Goal: Check status: Check status

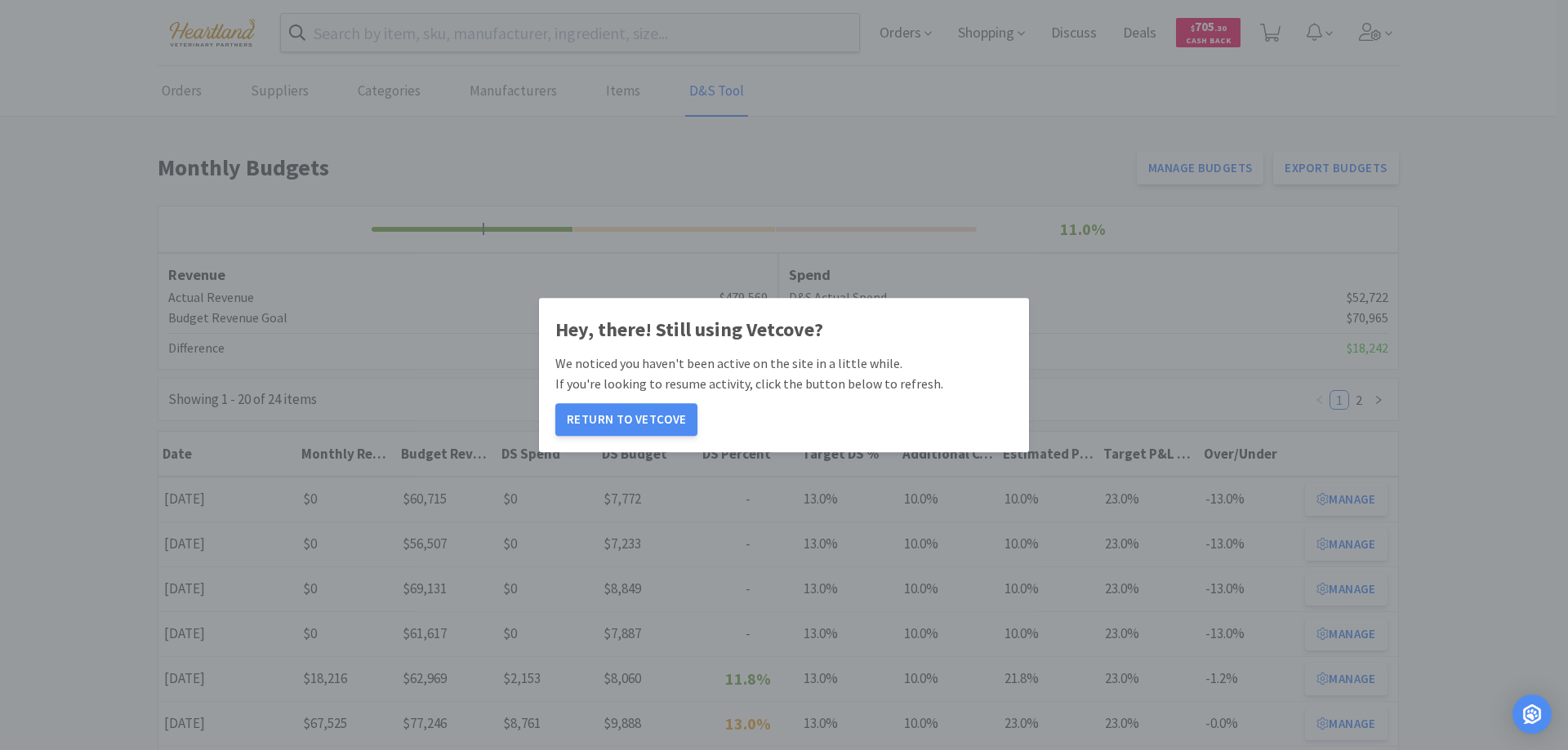
click at [645, 419] on button "Return to Vetcove" at bounding box center [627, 419] width 142 height 33
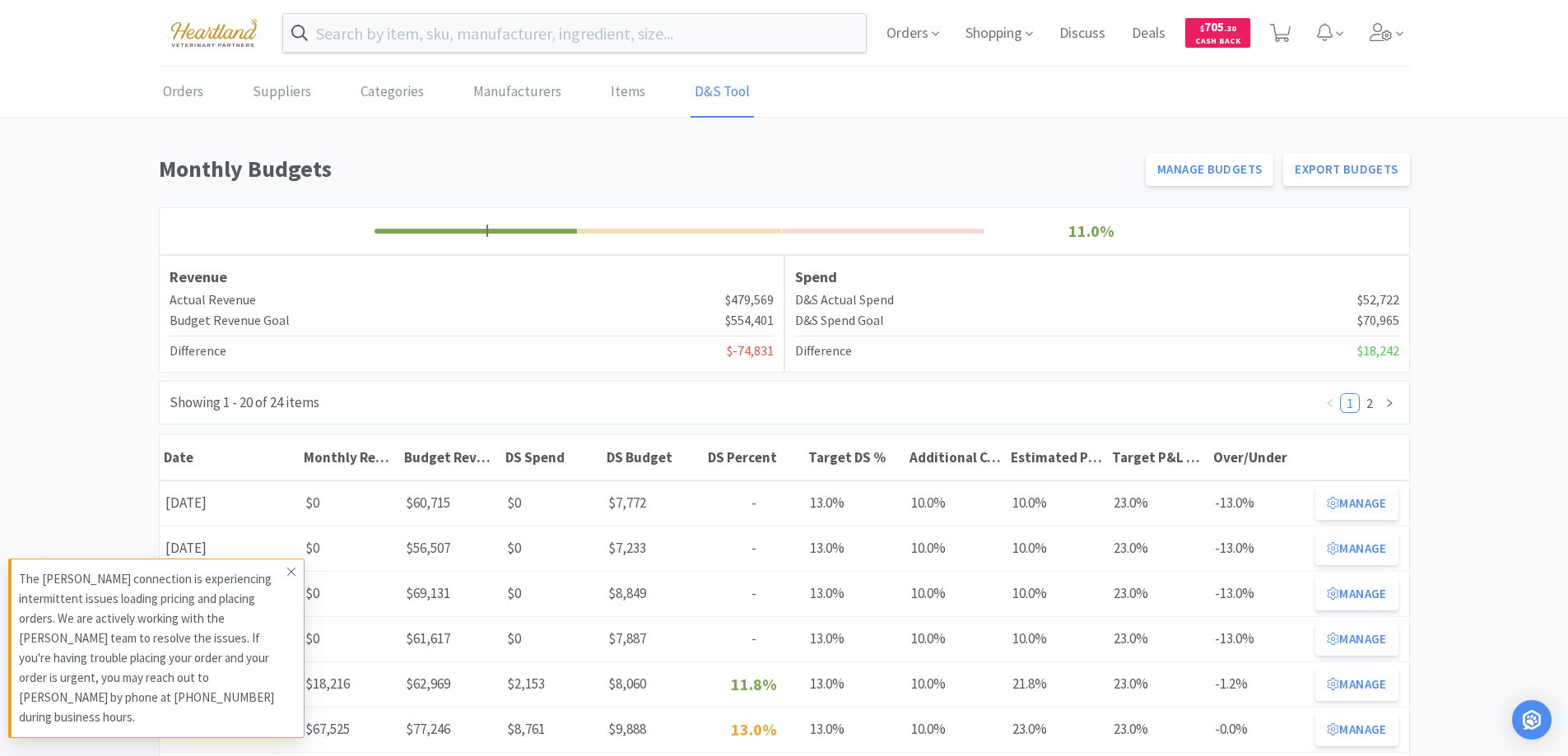
click at [286, 585] on span at bounding box center [291, 572] width 23 height 26
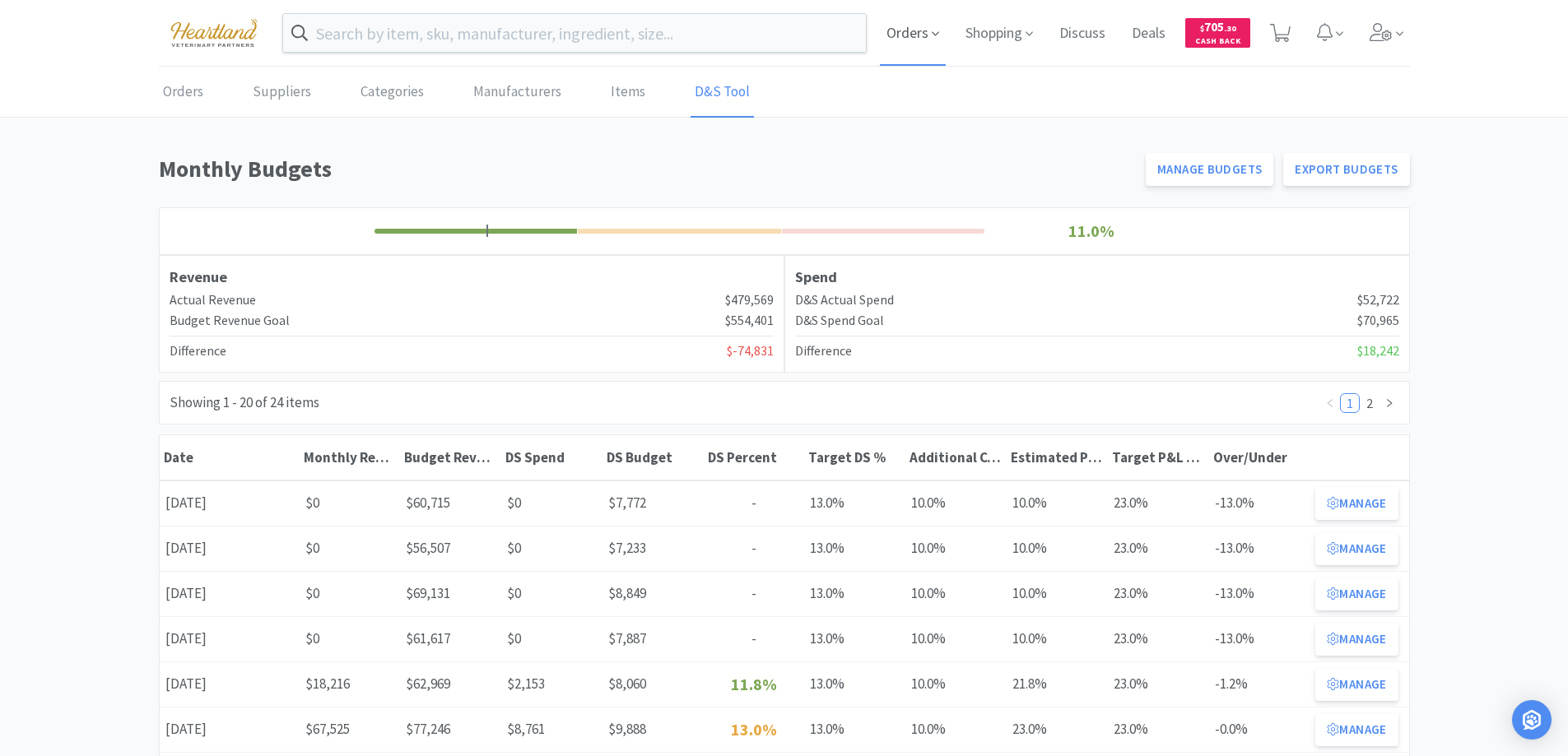
click at [936, 35] on icon at bounding box center [936, 34] width 8 height 4
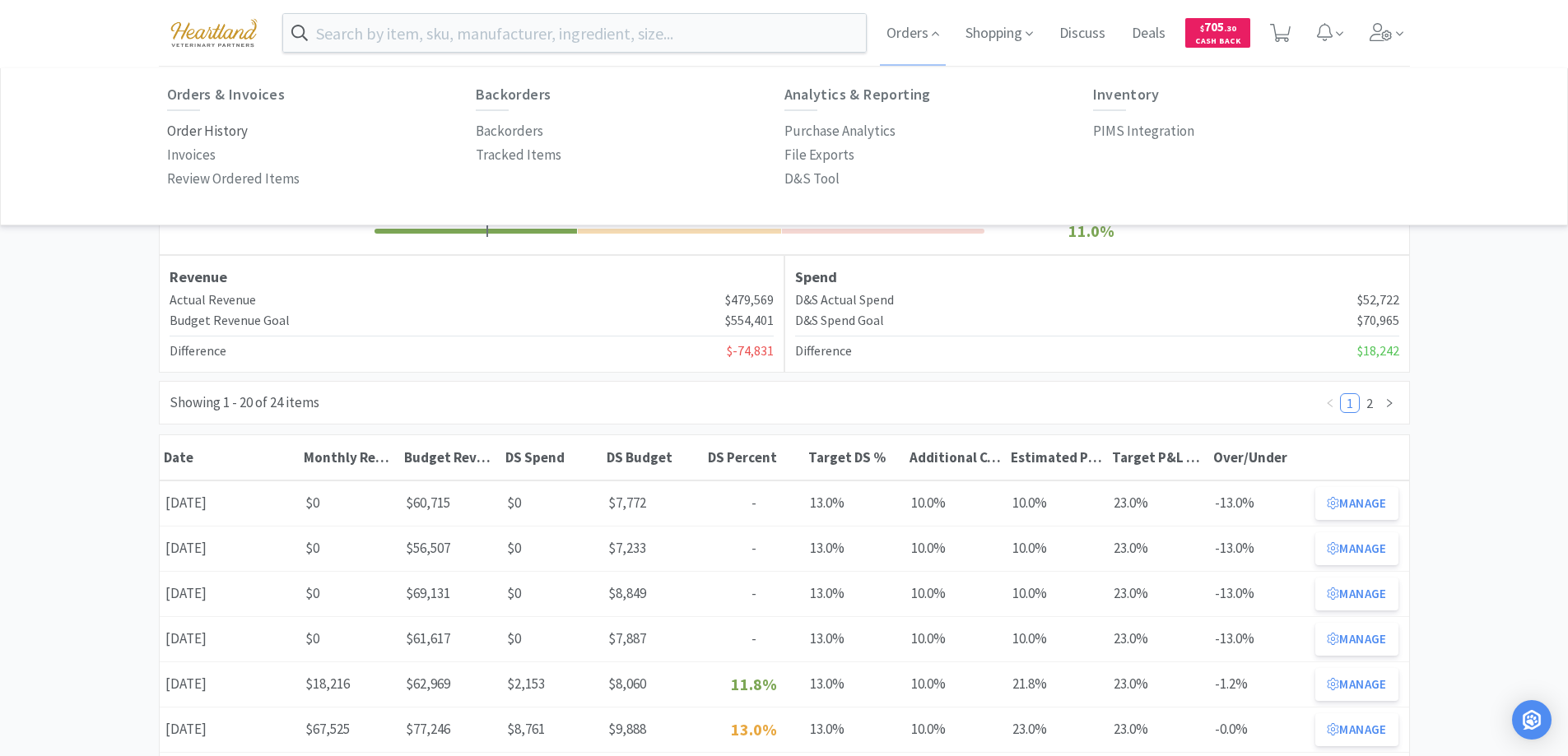
click at [216, 126] on p "Order History" at bounding box center [207, 131] width 80 height 23
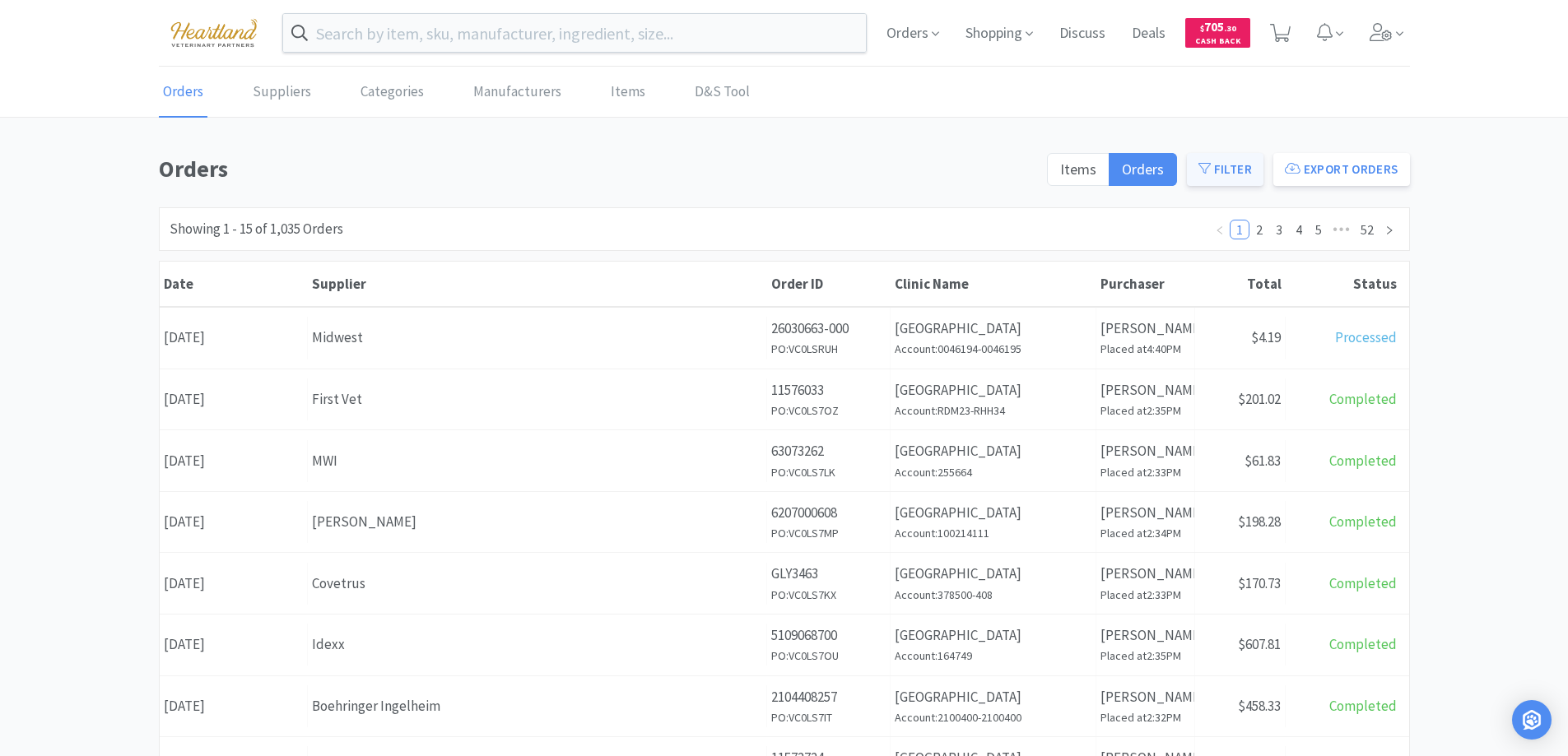
click at [1219, 164] on button "Filter" at bounding box center [1224, 169] width 76 height 33
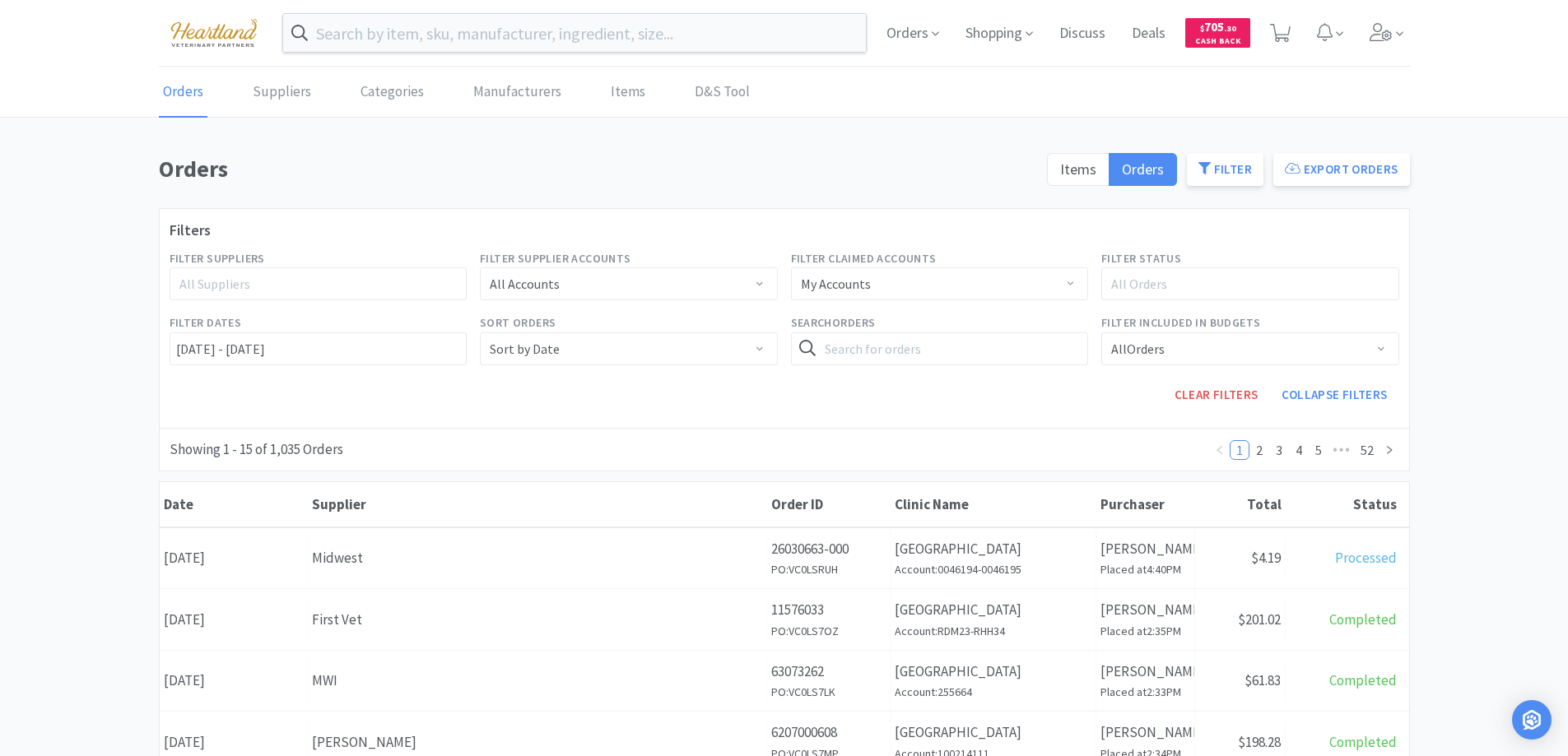
click at [375, 285] on div "All Suppliers" at bounding box center [311, 283] width 263 height 16
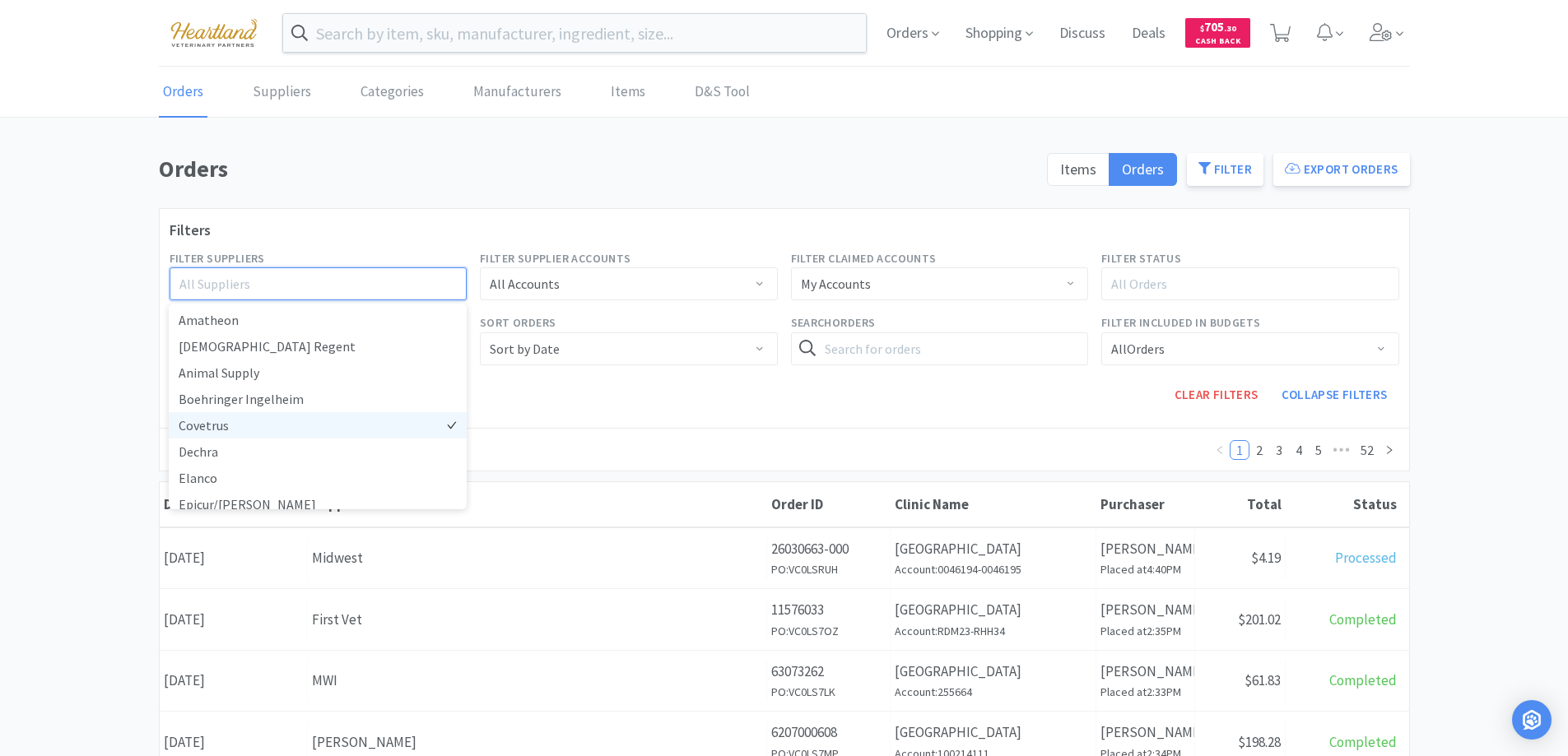
scroll to position [164, 0]
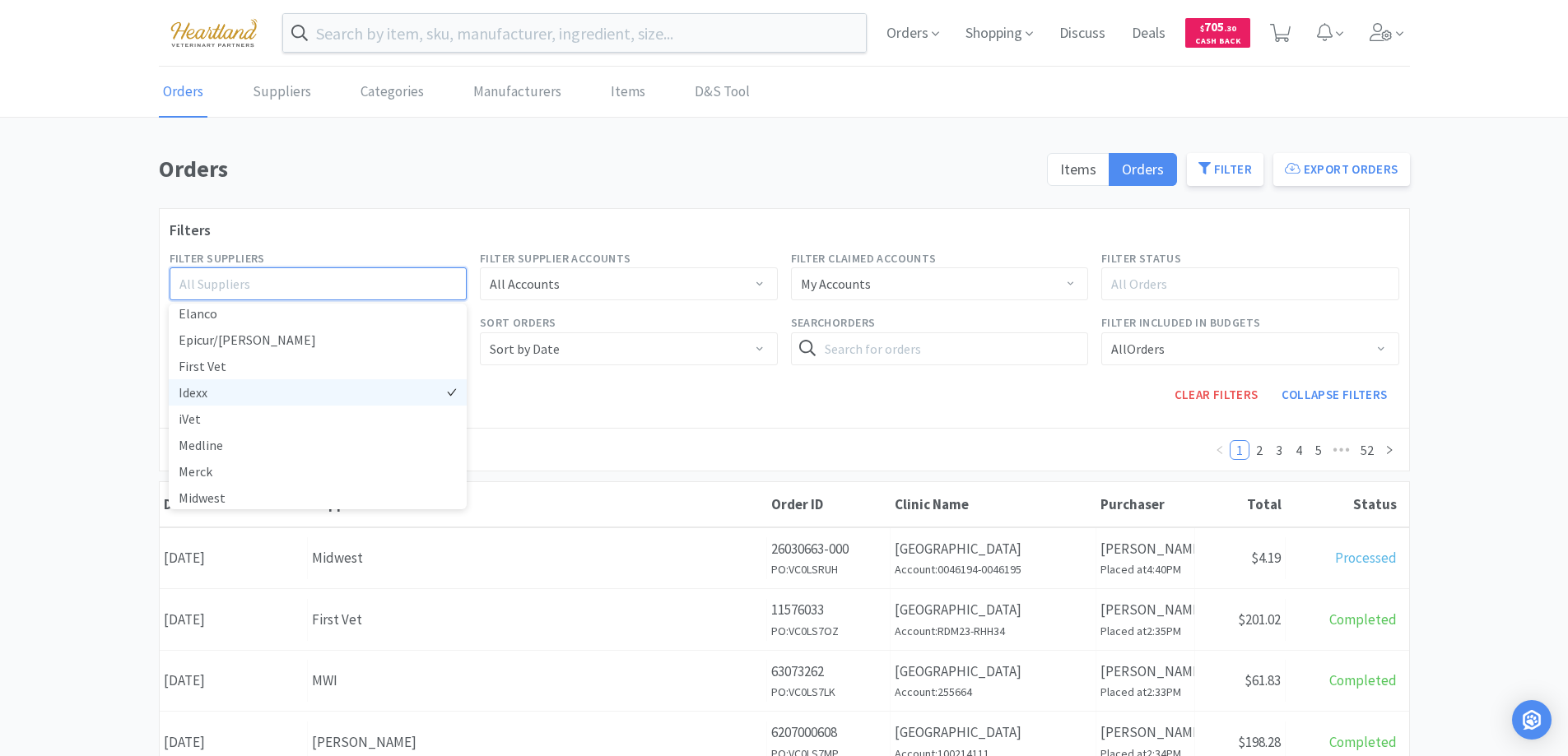
click at [225, 392] on li "Idexx" at bounding box center [318, 393] width 298 height 26
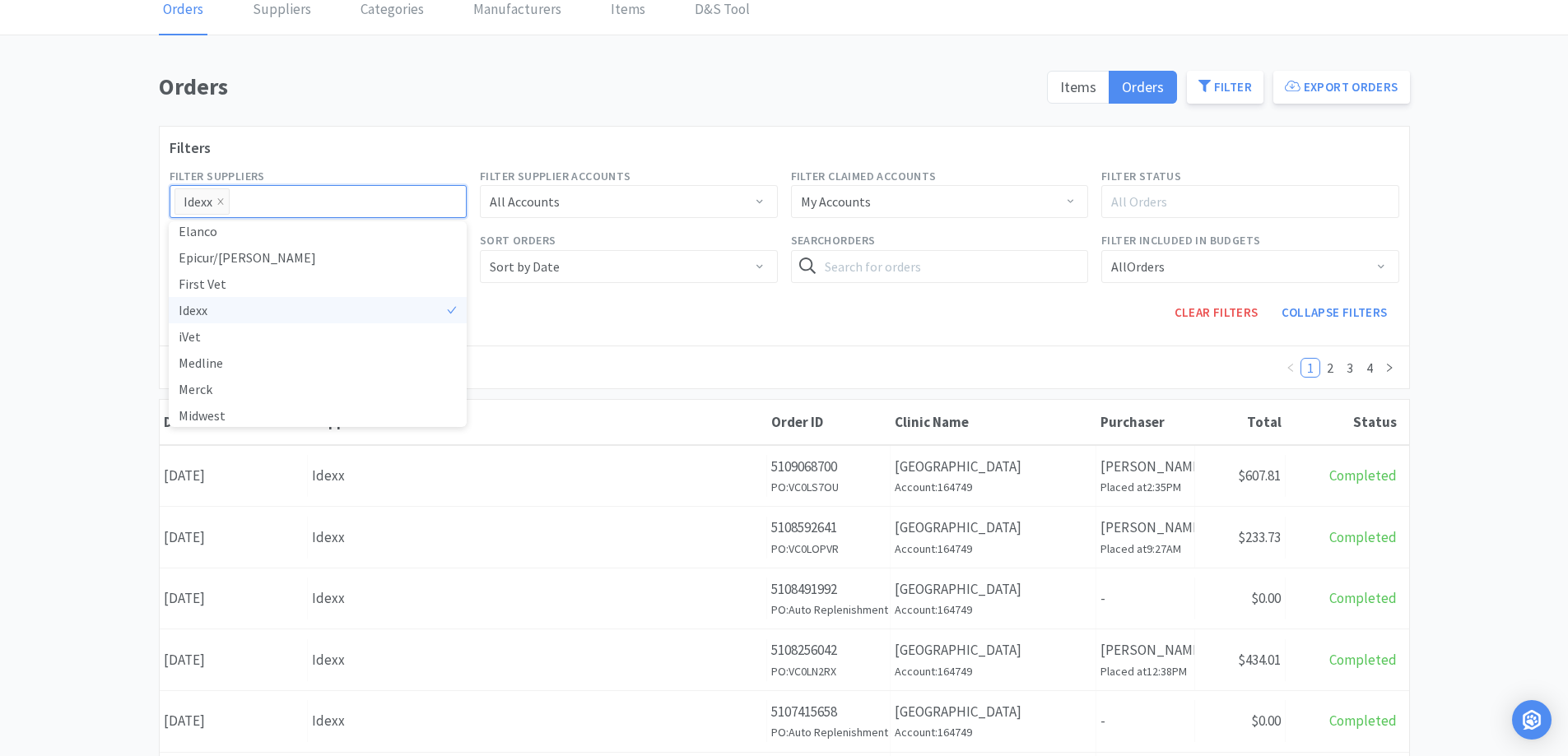
scroll to position [164, 0]
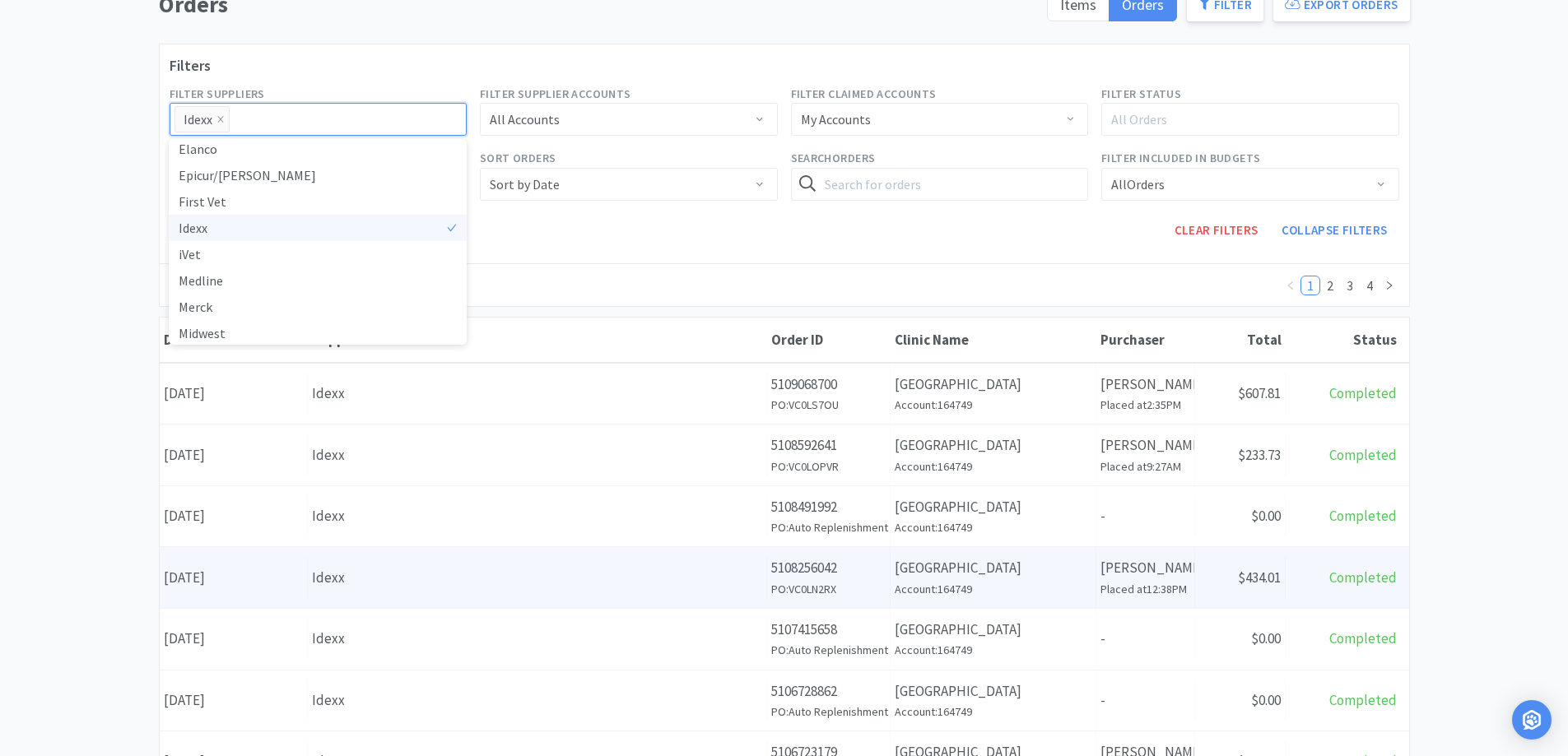
click at [664, 582] on div "Idexx" at bounding box center [536, 579] width 450 height 23
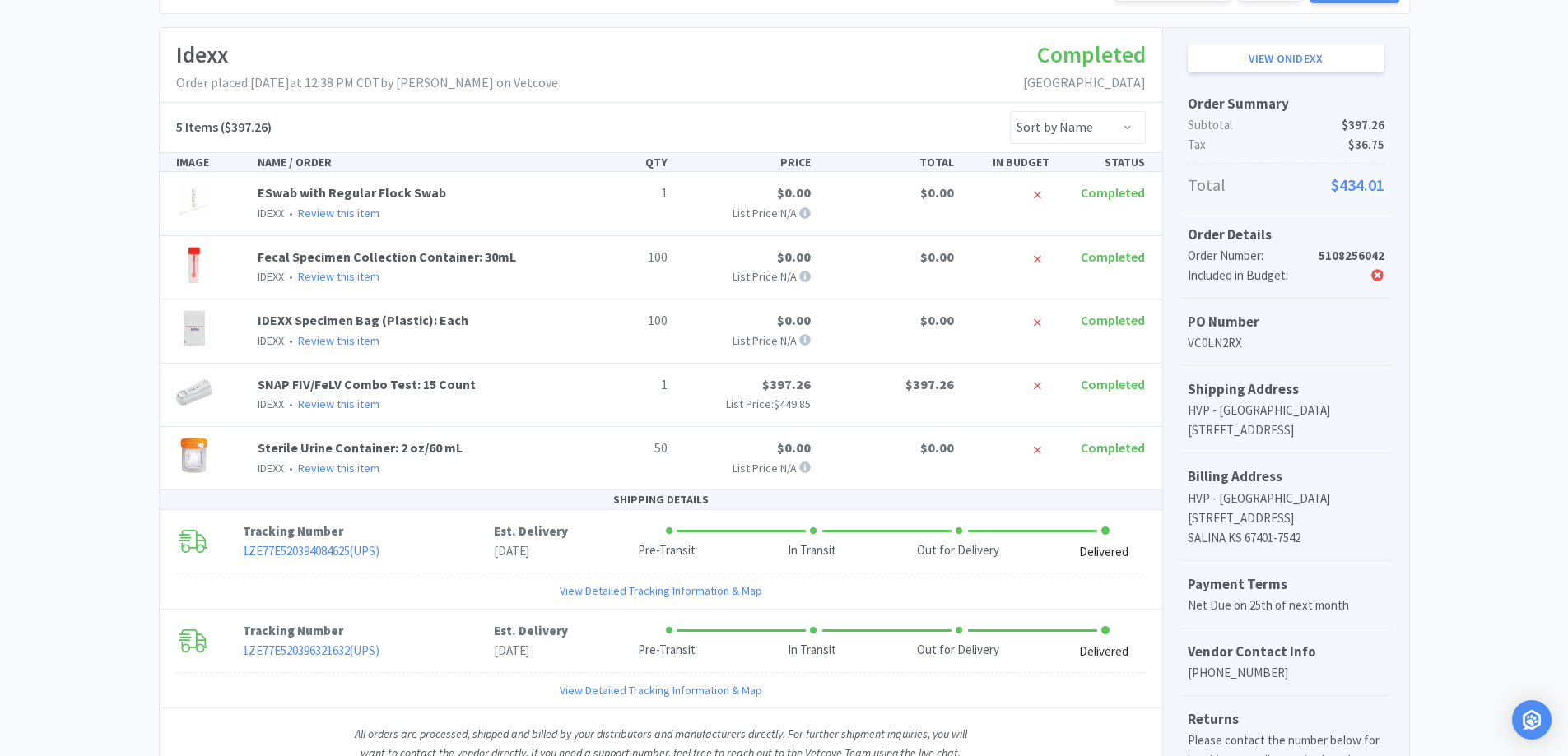
scroll to position [161, 0]
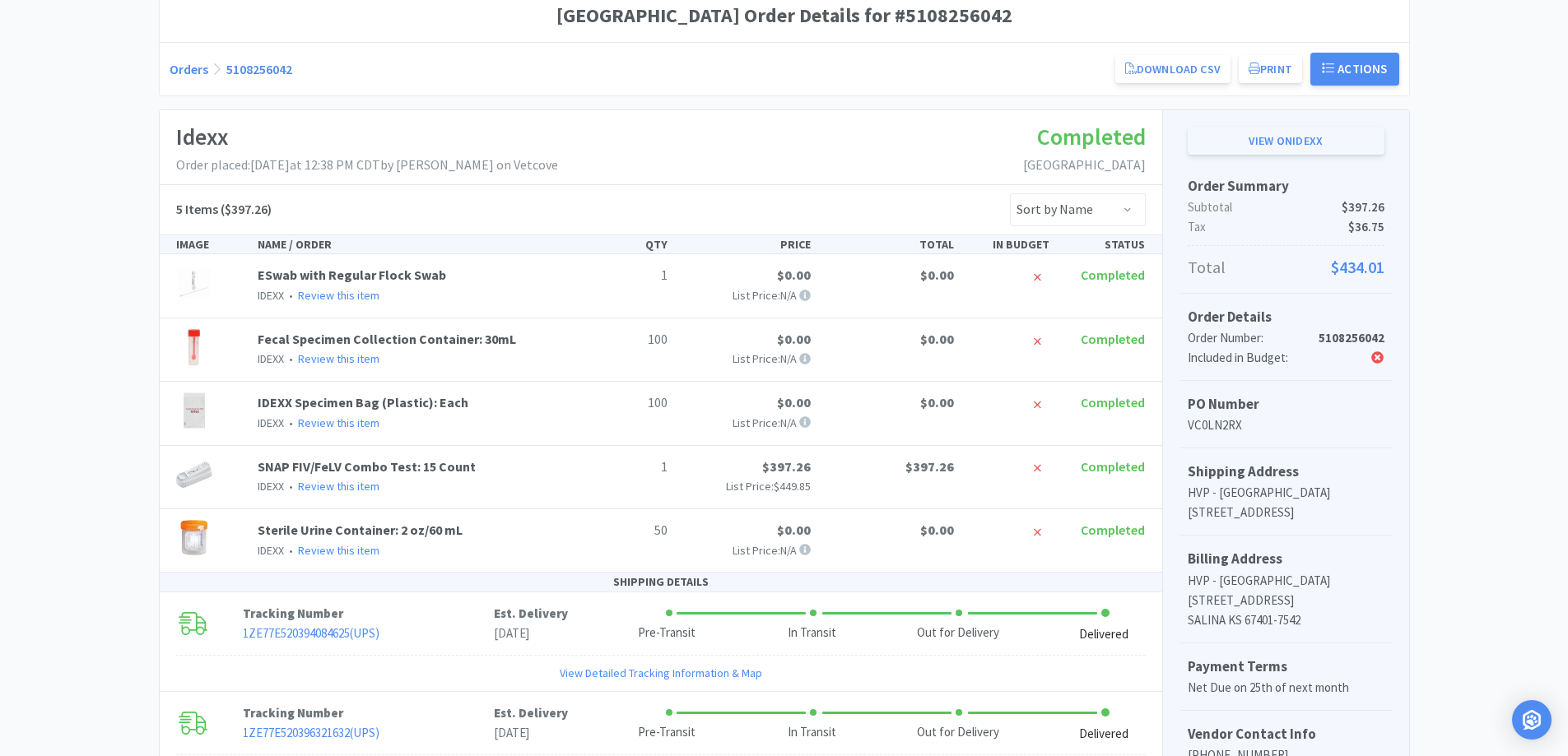
click at [1308, 147] on link "View on Idexx" at bounding box center [1286, 141] width 196 height 28
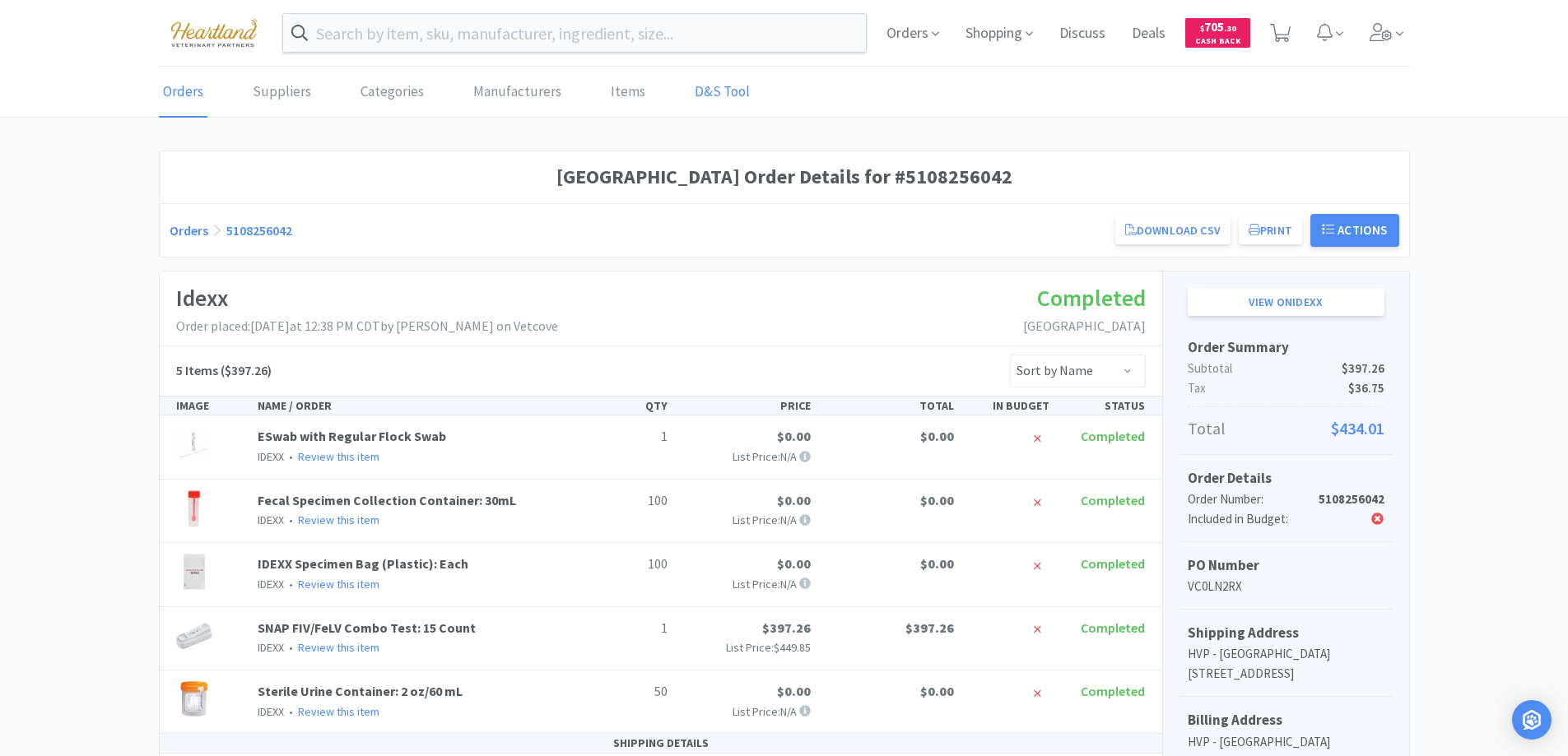
click at [694, 83] on link "D&S Tool" at bounding box center [722, 92] width 63 height 50
